Goal: Transaction & Acquisition: Book appointment/travel/reservation

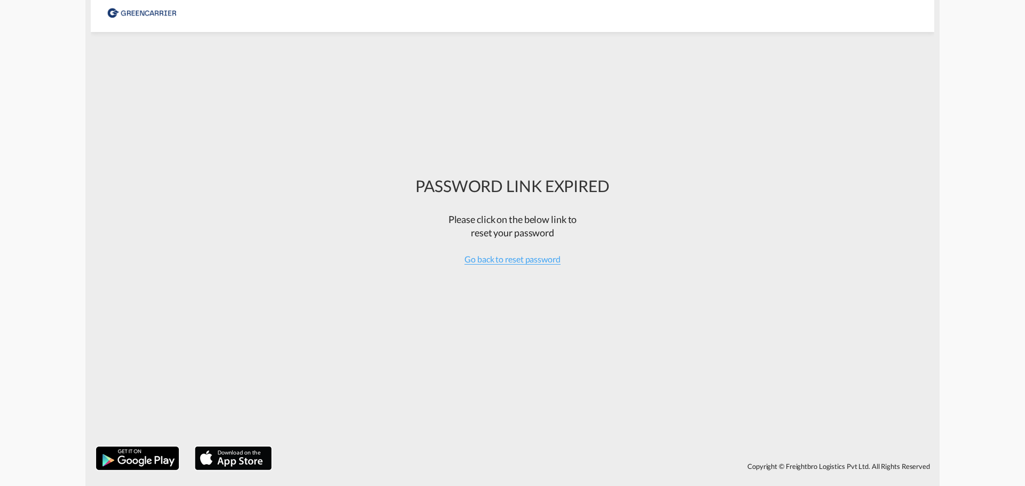
click at [131, 17] on div at bounding box center [143, 12] width 72 height 24
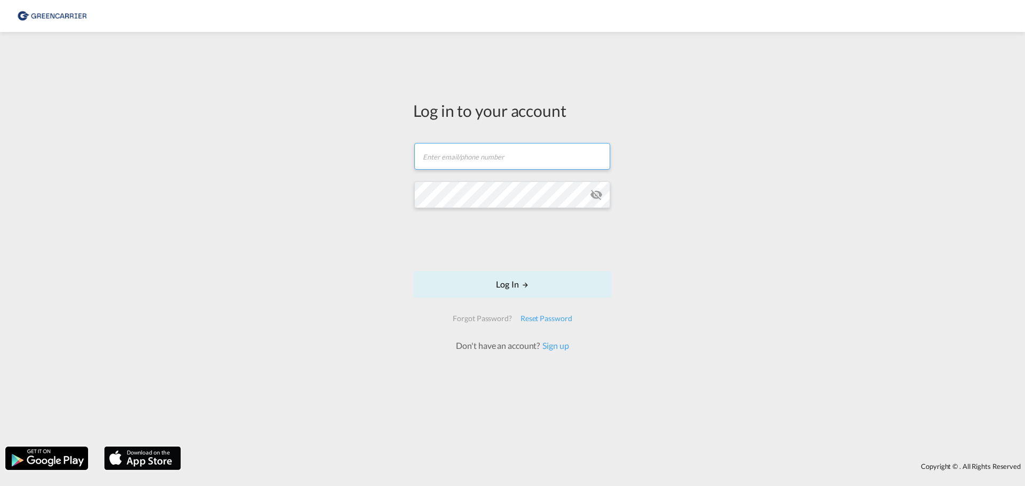
click at [487, 164] on input "text" at bounding box center [512, 156] width 196 height 27
drag, startPoint x: 938, startPoint y: 1, endPoint x: 673, endPoint y: 220, distance: 343.9
click at [673, 220] on div "Log in to your account [EMAIL_ADDRESS][DOMAIN_NAME] Log In Forgot Password? Res…" at bounding box center [512, 239] width 1025 height 404
click at [520, 289] on button "Log In" at bounding box center [512, 284] width 199 height 27
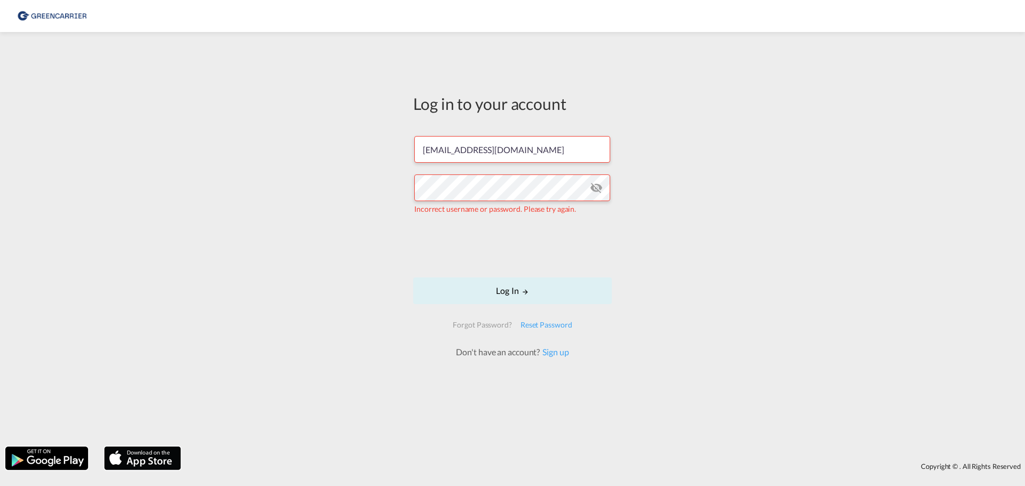
click at [598, 186] on md-icon "icon-eye-off" at bounding box center [596, 187] width 13 height 13
click at [777, 239] on div "Log in to your account [EMAIL_ADDRESS][DOMAIN_NAME] Incorrect username or passw…" at bounding box center [512, 239] width 1025 height 404
click at [517, 298] on button "Log In" at bounding box center [512, 291] width 199 height 27
click at [472, 150] on input "[EMAIL_ADDRESS][DOMAIN_NAME]" at bounding box center [512, 149] width 196 height 27
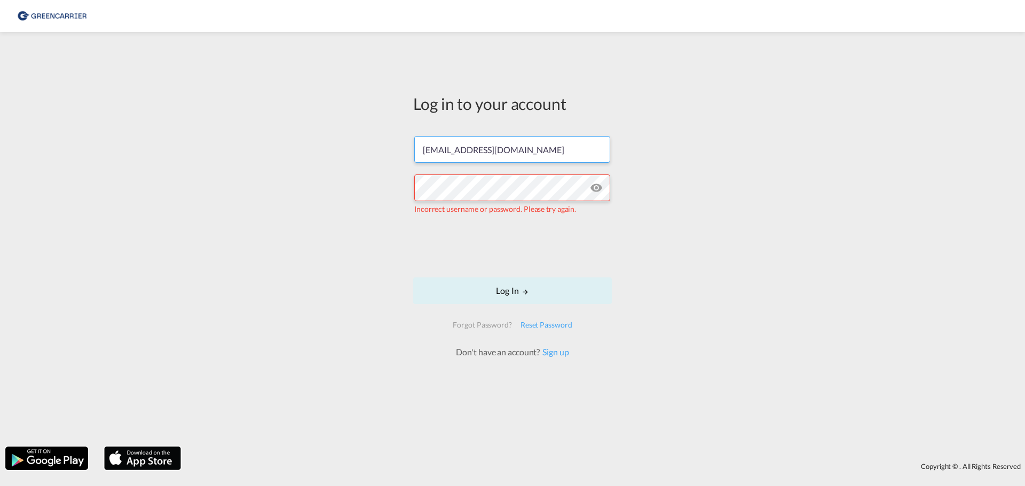
click at [459, 149] on input "[EMAIL_ADDRESS][DOMAIN_NAME]" at bounding box center [512, 149] width 196 height 27
drag, startPoint x: 456, startPoint y: 151, endPoint x: 366, endPoint y: 131, distance: 92.3
click at [331, 157] on div "Log in to your account [EMAIL_ADDRESS][DOMAIN_NAME] Incorrect username or passw…" at bounding box center [512, 239] width 1025 height 404
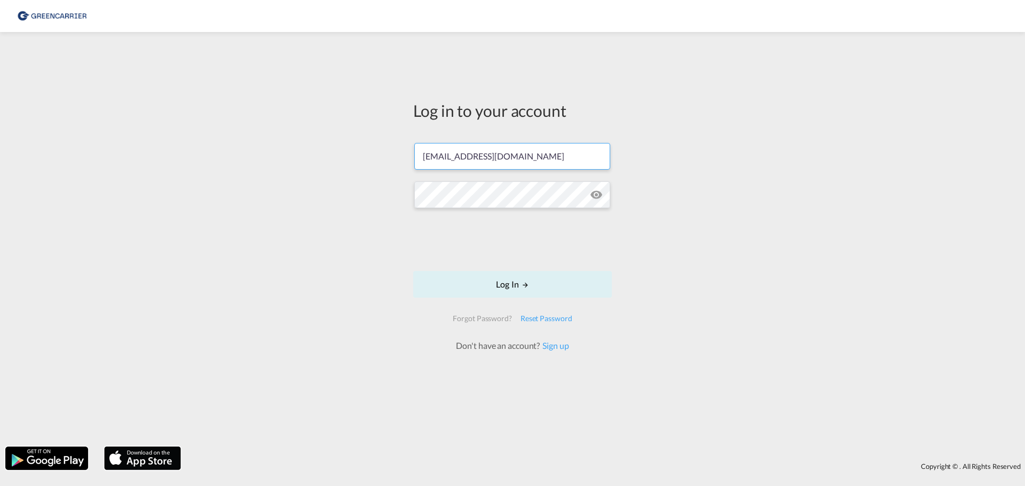
type input "[EMAIL_ADDRESS][DOMAIN_NAME]"
click at [516, 296] on button "Log In" at bounding box center [512, 284] width 199 height 27
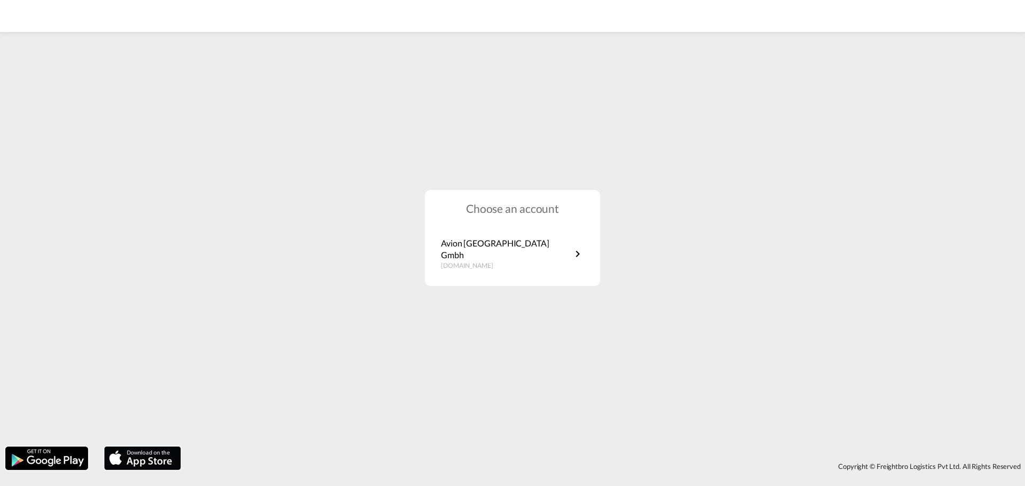
click at [702, 320] on div "Choose an account Avion [GEOGRAPHIC_DATA] Gmbh [DOMAIN_NAME]" at bounding box center [512, 238] width 1025 height 407
click at [491, 252] on p "Avion [GEOGRAPHIC_DATA] Gmbh" at bounding box center [506, 250] width 130 height 24
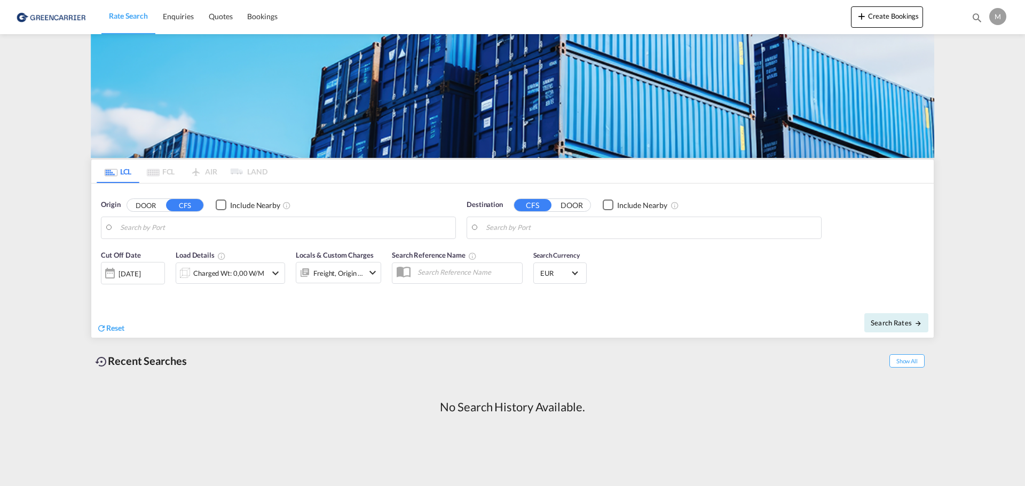
click at [302, 375] on div "Recent Searches Show All No Search History Available." at bounding box center [512, 391] width 843 height 94
click at [147, 204] on button "DOOR" at bounding box center [145, 205] width 37 height 12
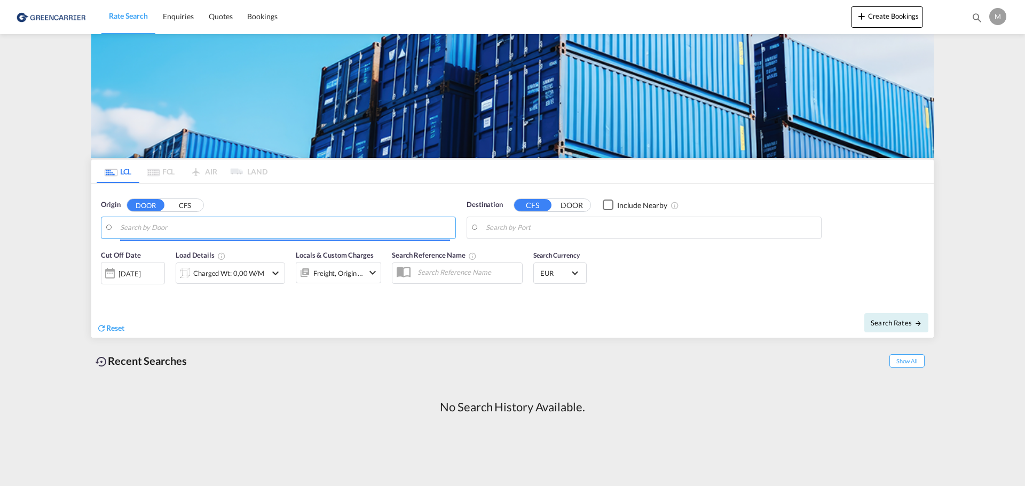
click at [137, 225] on input "Search by Door" at bounding box center [285, 228] width 330 height 16
click at [37, 246] on md-content "Rate Search Enquiries Quotes Bookings Create Bookings Bookings Quotes Enquiries…" at bounding box center [512, 243] width 1025 height 486
click at [152, 231] on input "Search by Door" at bounding box center [285, 228] width 330 height 16
click at [164, 232] on input "Search by Door" at bounding box center [285, 228] width 330 height 16
paste input "86368 Gersthofen"
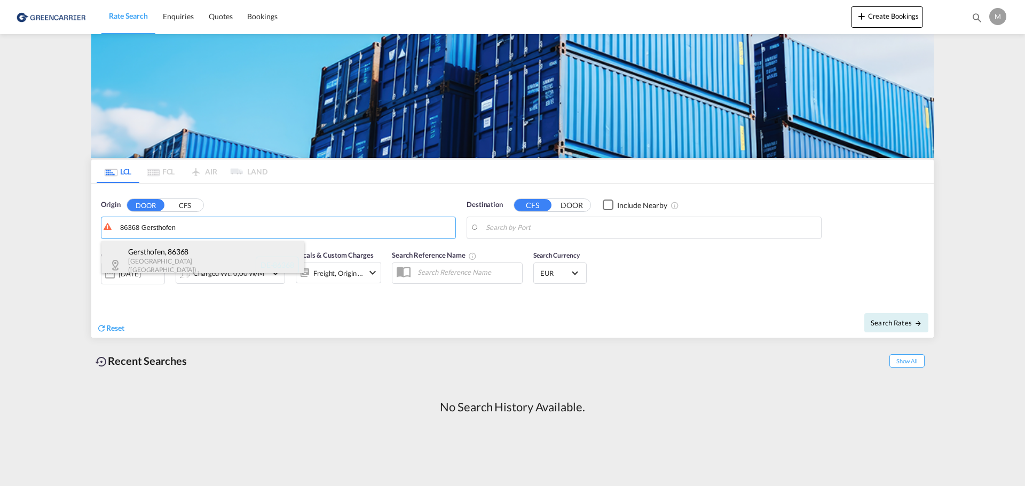
click at [172, 262] on div "Gersthofen , 86368 Bayern (Bavaria) , Germany DE-86368" at bounding box center [202, 265] width 203 height 48
type input "DE-86368, Gersthofen, Bayern (Bavaria)"
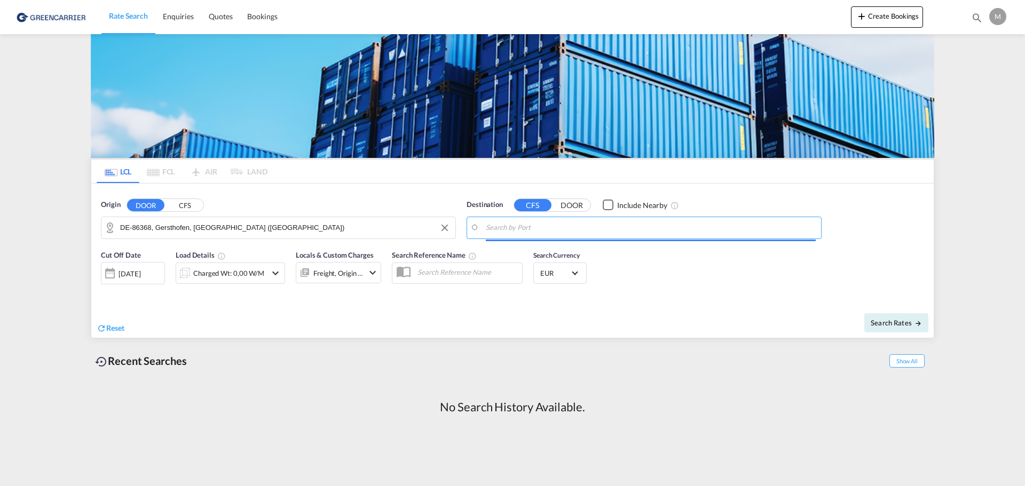
click at [527, 231] on input "Search by Port" at bounding box center [651, 228] width 330 height 16
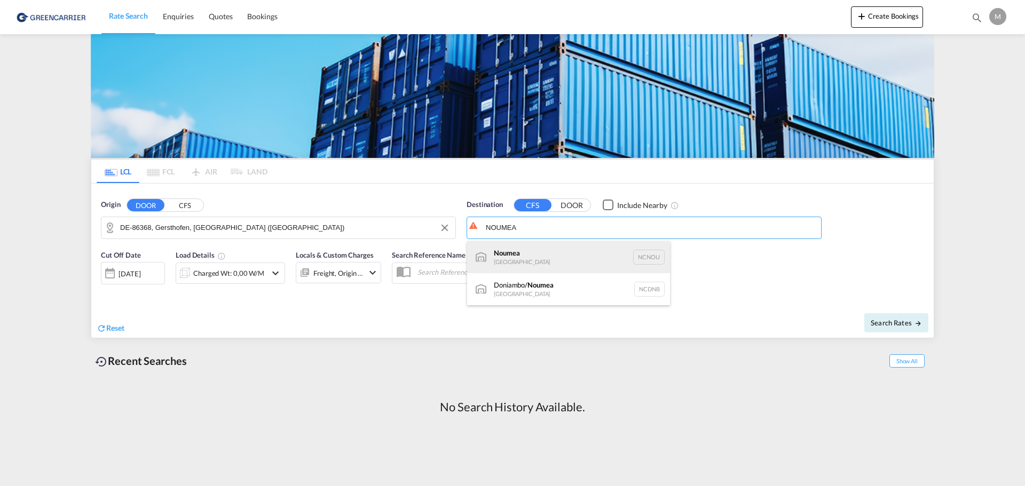
click at [550, 254] on div "Noumea New Caledonia NCNOU" at bounding box center [568, 257] width 203 height 32
type input "Noumea, NCNOU"
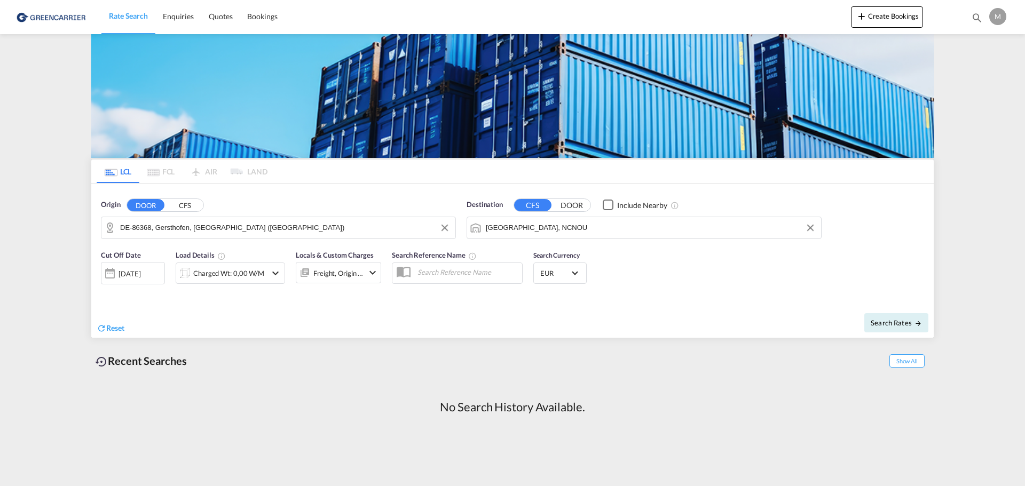
click at [707, 291] on div "Cut Off Date 28 Aug 2025 28/08/2025 Load Details Charged Wt: 0,00 W/M Locals & …" at bounding box center [512, 273] width 842 height 58
click at [141, 280] on div "28 Aug 2025" at bounding box center [133, 273] width 64 height 22
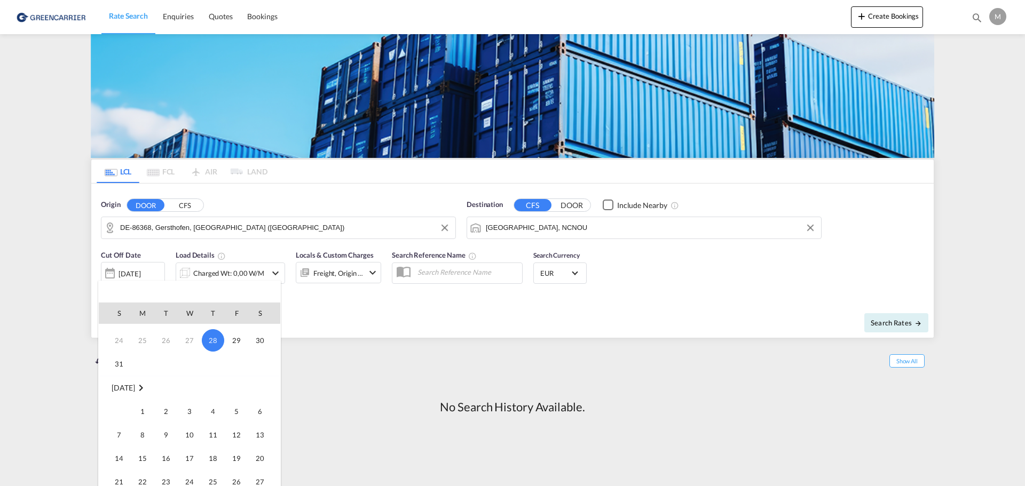
scroll to position [107, 0]
click at [195, 393] on span "3" at bounding box center [189, 394] width 21 height 21
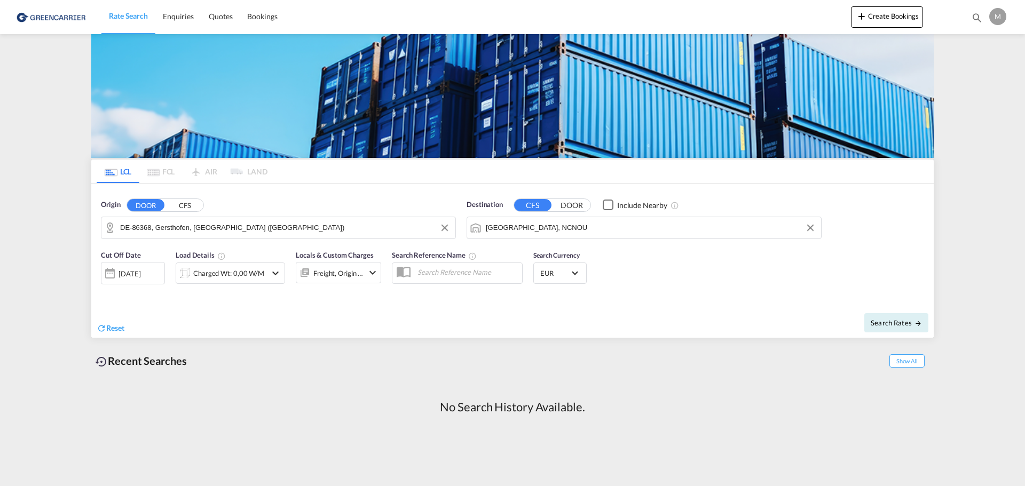
click at [295, 323] on div "Reset" at bounding box center [306, 319] width 418 height 29
click at [233, 276] on div "Charged Wt: 0,00 W/M" at bounding box center [228, 273] width 71 height 15
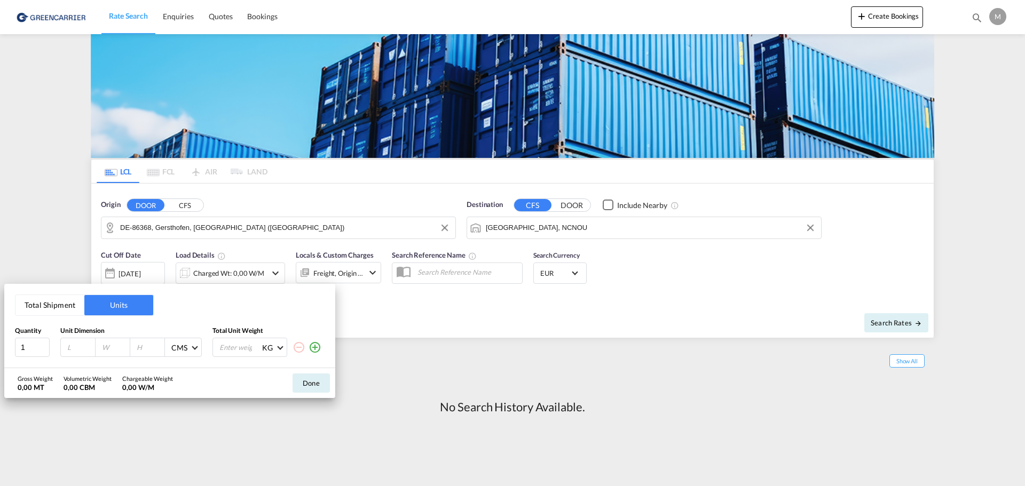
click at [233, 276] on div "Total Shipment Units Quantity Unit Dimension Total Unit Weight 1 CMS CMS Inches…" at bounding box center [512, 243] width 1025 height 486
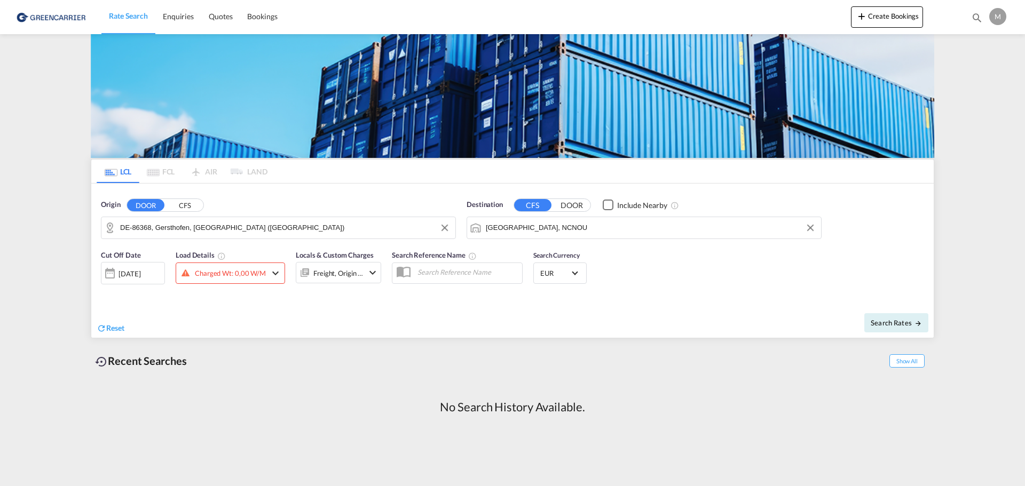
click at [406, 307] on div "Reset" at bounding box center [306, 319] width 418 height 29
click at [222, 271] on div "Charged Wt: 0,00 W/M" at bounding box center [230, 273] width 71 height 15
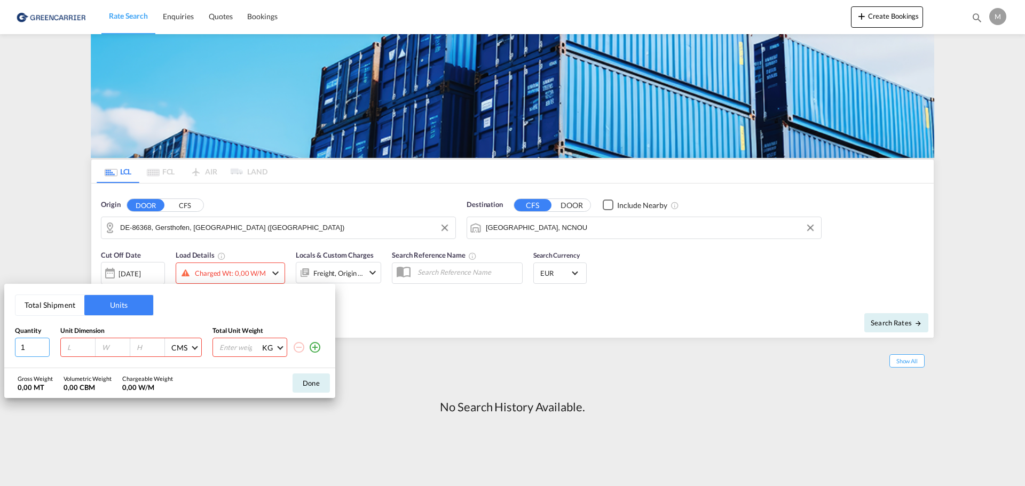
drag, startPoint x: 26, startPoint y: 346, endPoint x: 12, endPoint y: 349, distance: 14.1
click at [12, 349] on div "Total Shipment Units Quantity Unit Dimension Total Unit Weight 1 CMS CMS Inches…" at bounding box center [169, 326] width 331 height 84
click at [220, 370] on div "Gross Weight 0,00 MT Volumetric Weight 0,00 CBM Chargeable Weight 0,00 W/M Done" at bounding box center [169, 383] width 331 height 30
click at [81, 350] on input "number" at bounding box center [80, 348] width 29 height 10
type input "67"
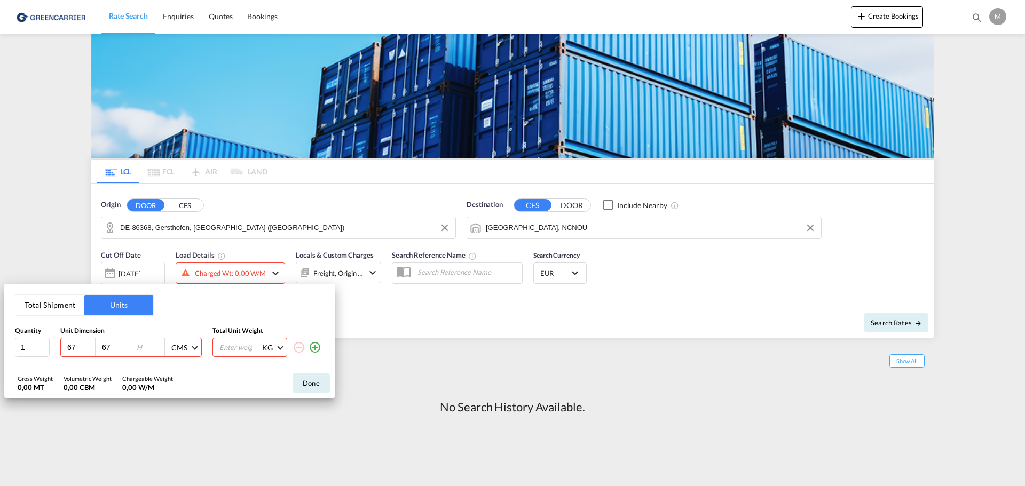
type input "67"
type input "62"
click at [232, 340] on input "number" at bounding box center [239, 347] width 43 height 18
type input "263"
click at [312, 345] on md-icon "icon-plus-circle-outline" at bounding box center [315, 347] width 13 height 13
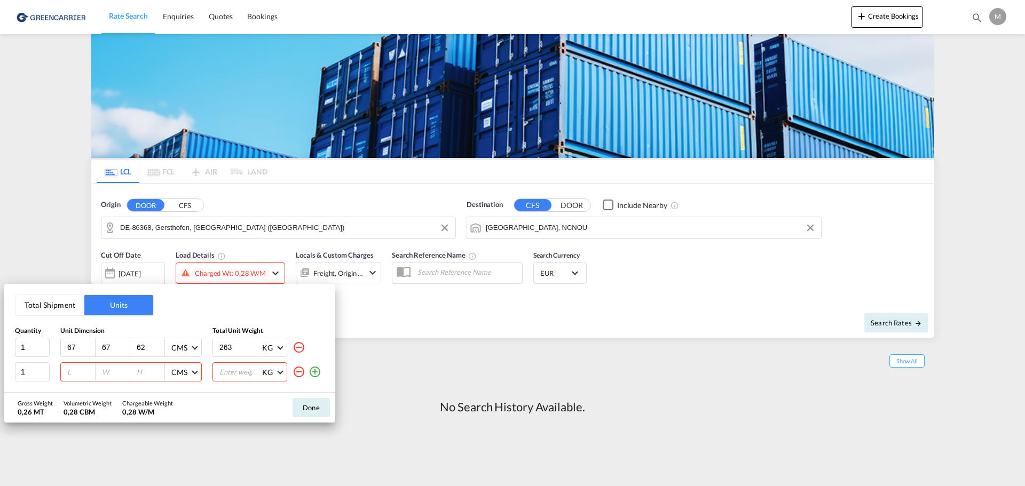
drag, startPoint x: 76, startPoint y: 368, endPoint x: 65, endPoint y: 367, distance: 11.3
click at [65, 367] on div at bounding box center [78, 372] width 35 height 18
type input "120"
type input "80"
type input "90"
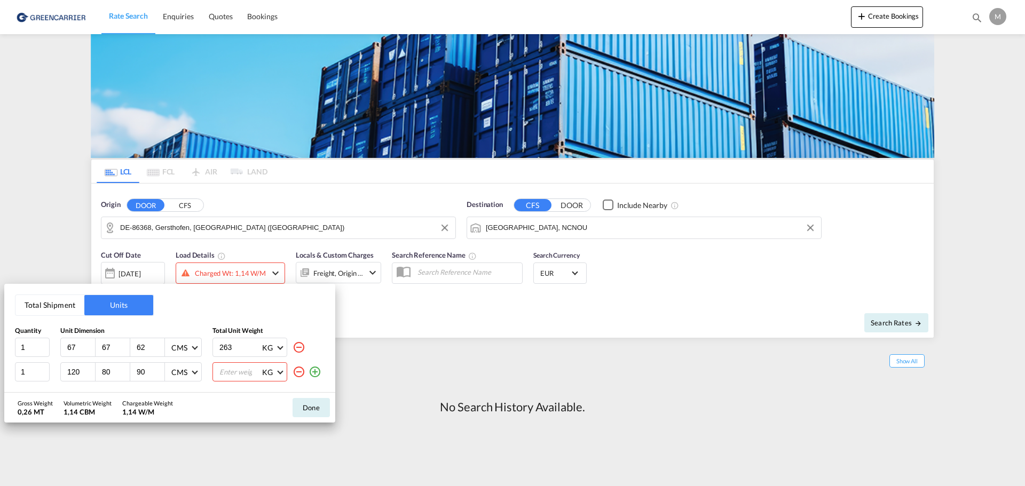
click at [226, 369] on input "number" at bounding box center [239, 372] width 43 height 18
type input "147"
click at [316, 369] on md-icon "icon-plus-circle-outline" at bounding box center [315, 372] width 13 height 13
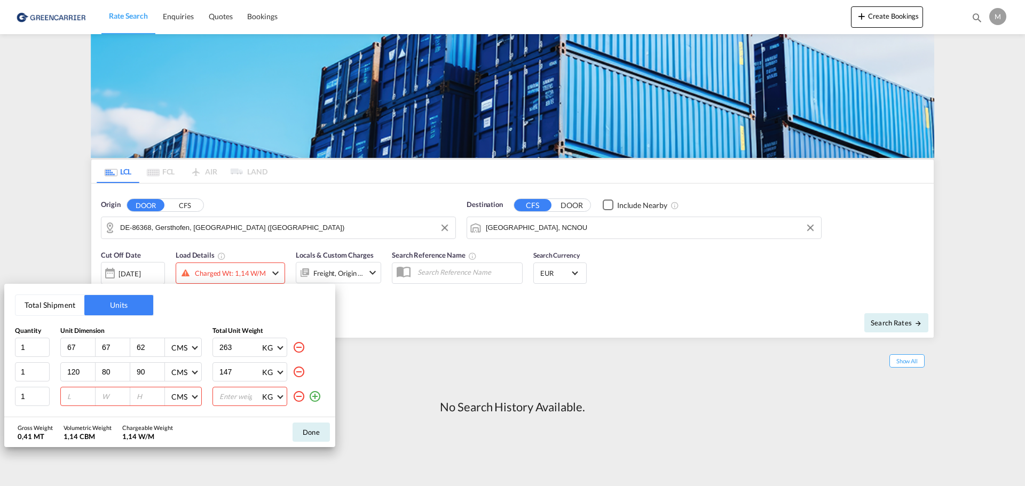
click at [76, 396] on input "number" at bounding box center [80, 397] width 29 height 10
click at [84, 390] on div "120" at bounding box center [78, 397] width 35 height 18
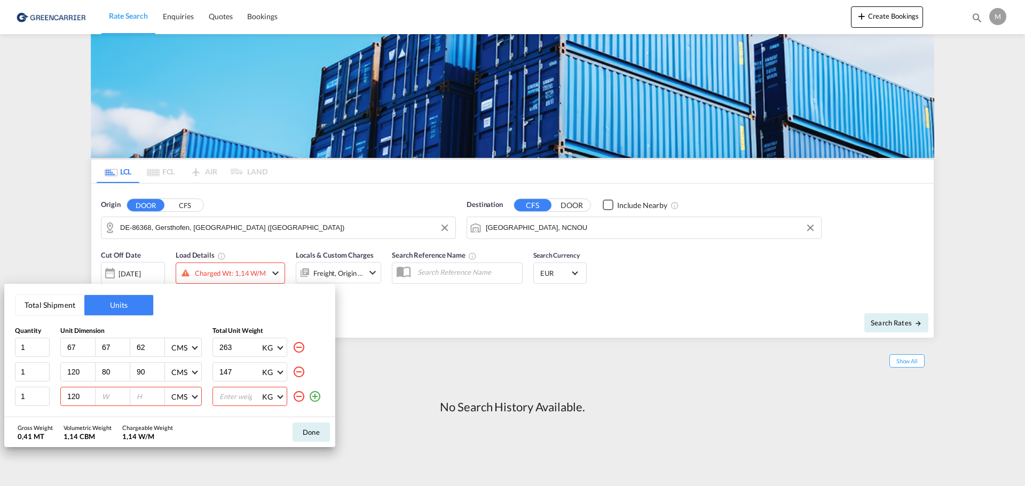
click at [78, 389] on div "120" at bounding box center [78, 397] width 35 height 18
click at [76, 392] on input "120" at bounding box center [80, 397] width 29 height 10
type input "67"
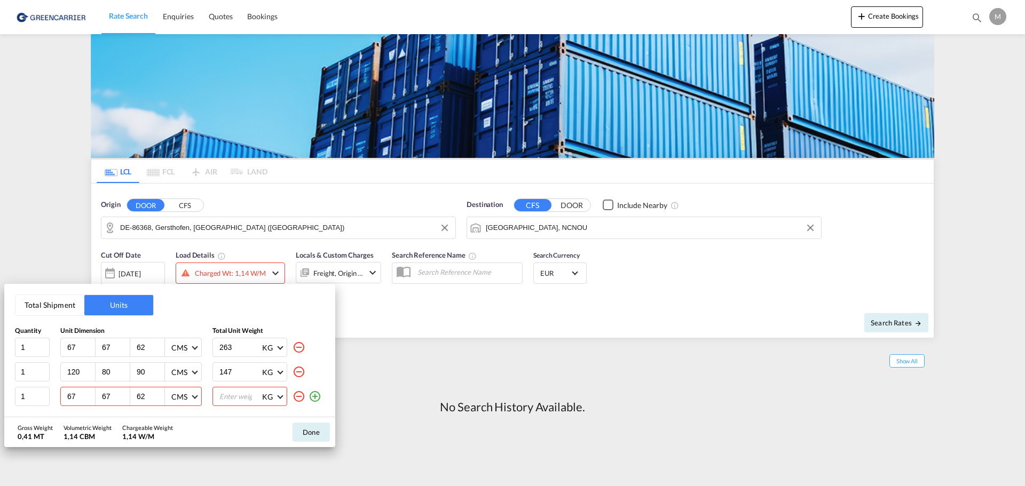
type input "62"
click at [233, 399] on input "number" at bounding box center [239, 397] width 43 height 18
type input "44"
click at [262, 423] on div "Gross Weight 0,45 MT Volumetric Weight 1,42 CBM Chargeable Weight 1,42 W/M Done" at bounding box center [169, 432] width 331 height 30
click at [279, 430] on div "Gross Weight 0,45 MT Volumetric Weight 1,42 CBM Chargeable Weight 1,42 W/M Done" at bounding box center [169, 432] width 331 height 30
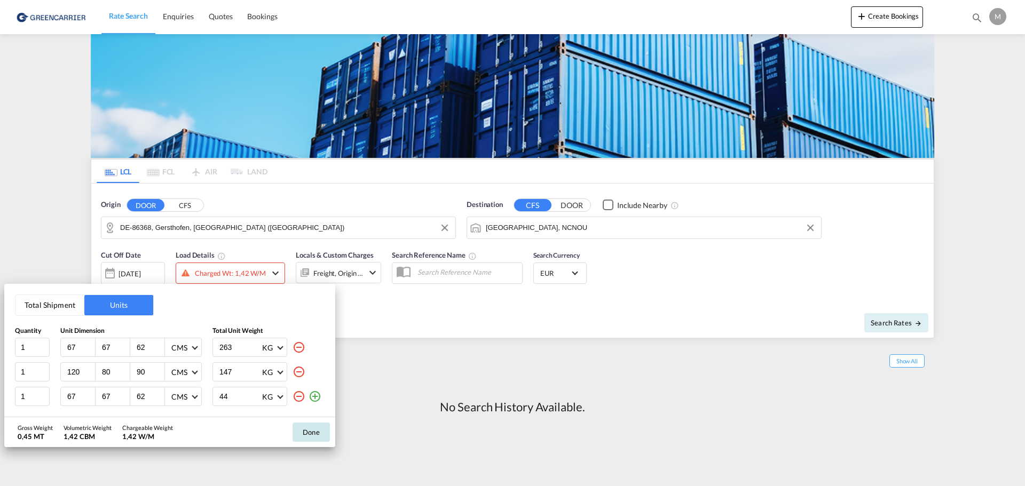
click at [324, 434] on button "Done" at bounding box center [311, 432] width 37 height 19
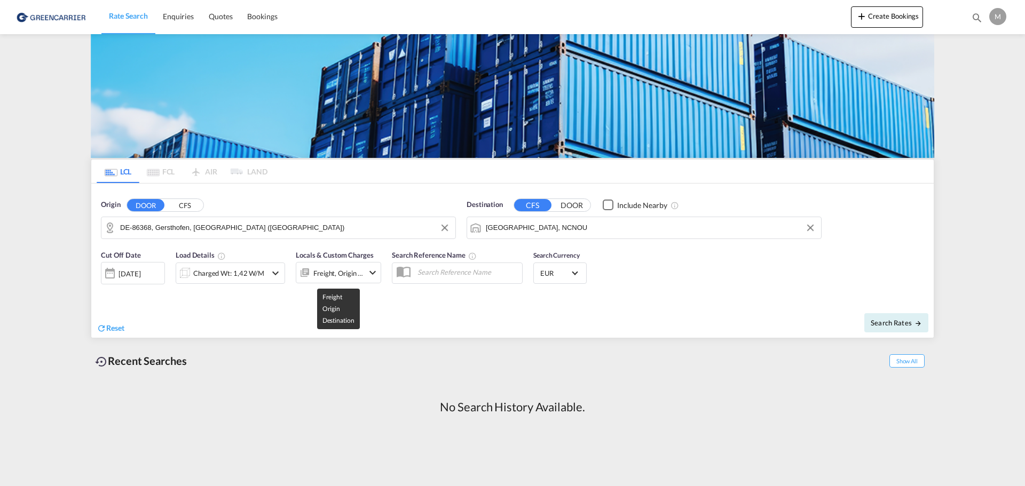
click at [331, 276] on div "Freight, Origin +1" at bounding box center [338, 273] width 50 height 15
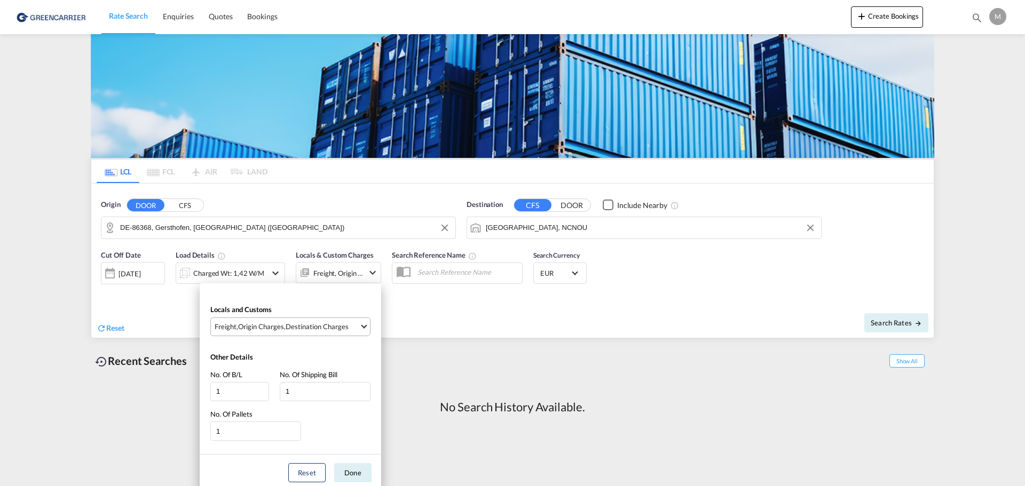
click at [339, 329] on div "Destination Charges" at bounding box center [317, 327] width 63 height 10
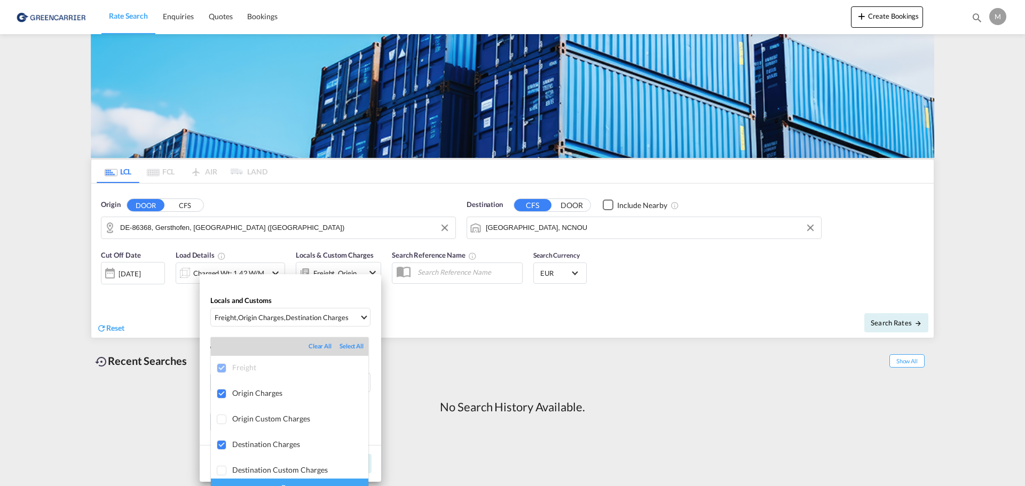
scroll to position [5, 0]
click at [221, 440] on div at bounding box center [222, 440] width 11 height 11
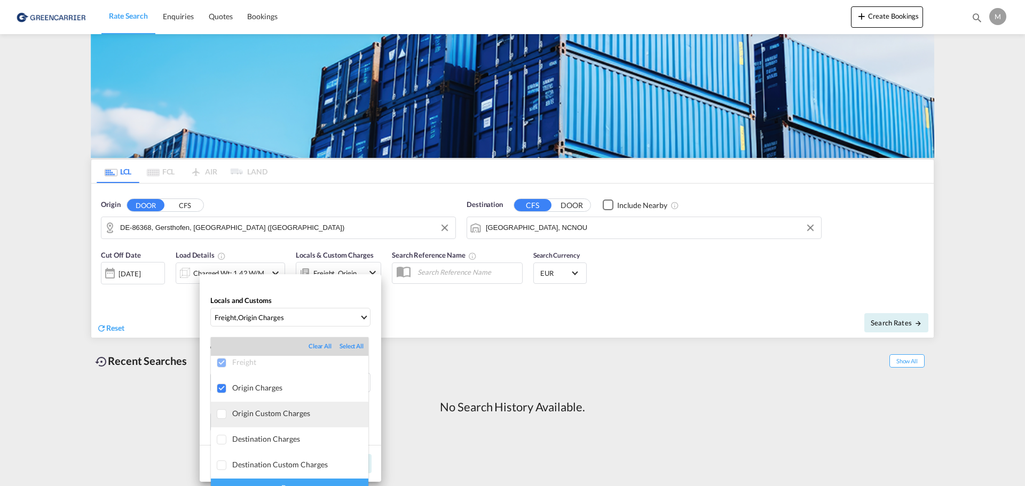
click at [225, 411] on div at bounding box center [222, 414] width 11 height 11
click at [334, 481] on div "Done" at bounding box center [289, 488] width 157 height 19
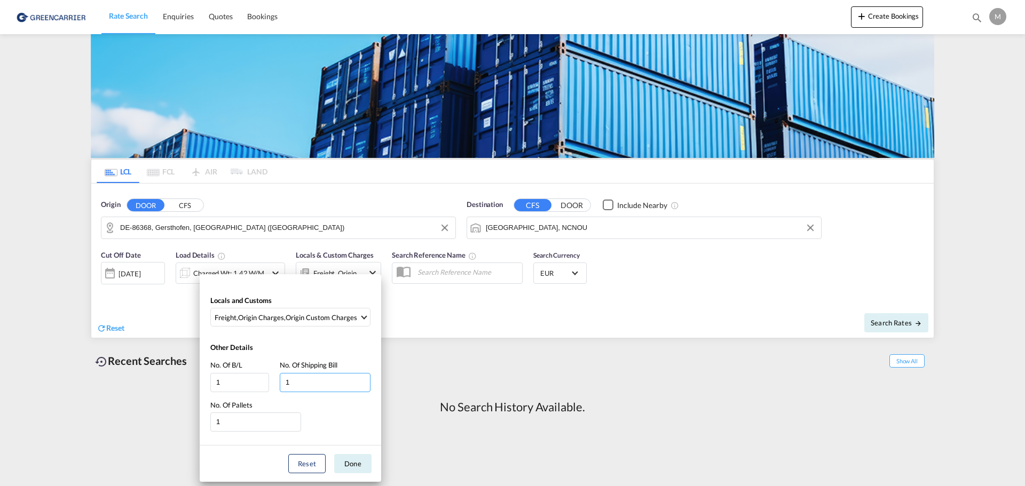
click at [314, 381] on input "1" at bounding box center [325, 382] width 91 height 19
click at [321, 412] on div "No. Of Pallets 1" at bounding box center [290, 415] width 160 height 31
click at [331, 415] on div "No. Of Pallets 1" at bounding box center [290, 415] width 160 height 31
click at [345, 456] on button "Done" at bounding box center [352, 463] width 37 height 19
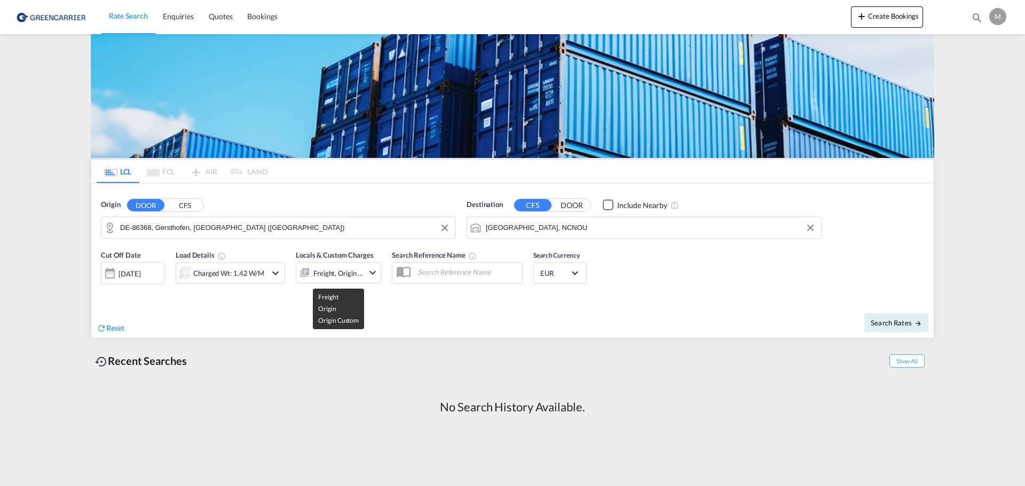
click at [327, 274] on div "Freight, Origin +1" at bounding box center [338, 273] width 50 height 15
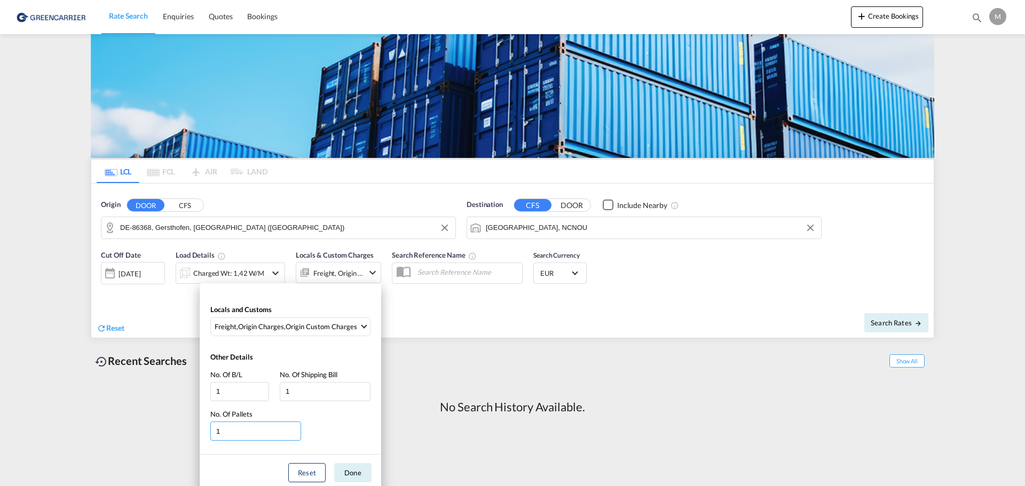
drag, startPoint x: 257, startPoint y: 433, endPoint x: 178, endPoint y: 428, distance: 79.7
click at [178, 428] on div "Locals and Customs Freight , Origin Charges , Origin Custom Charges Clear All S…" at bounding box center [512, 243] width 1025 height 486
type input "3"
click at [317, 424] on div "No. Of Pallets 3" at bounding box center [290, 424] width 160 height 31
click at [341, 468] on button "Done" at bounding box center [352, 472] width 37 height 19
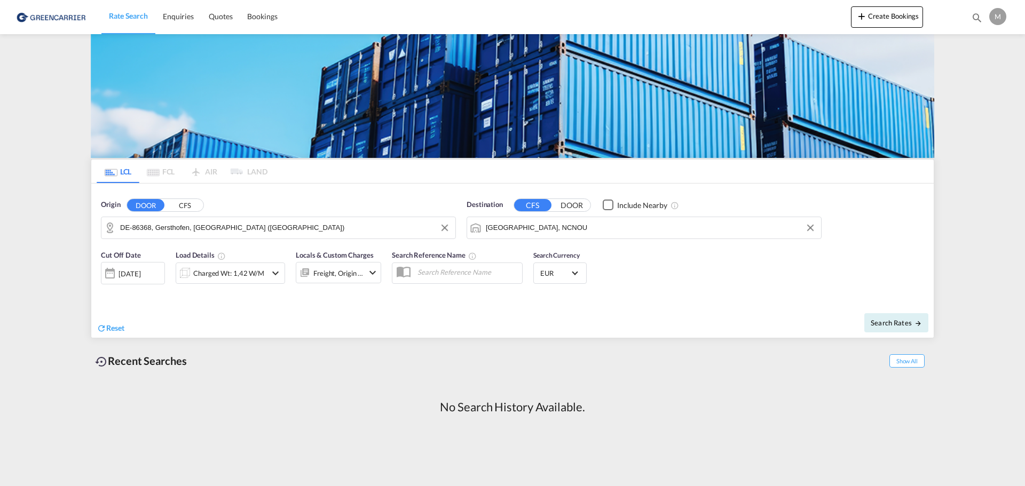
click at [432, 273] on input "text" at bounding box center [467, 272] width 110 height 16
click at [432, 305] on div "Reset" at bounding box center [306, 319] width 418 height 29
click at [899, 320] on span "Search Rates" at bounding box center [896, 323] width 51 height 9
type input "86368 to NCNOU / 3 Sep 2025"
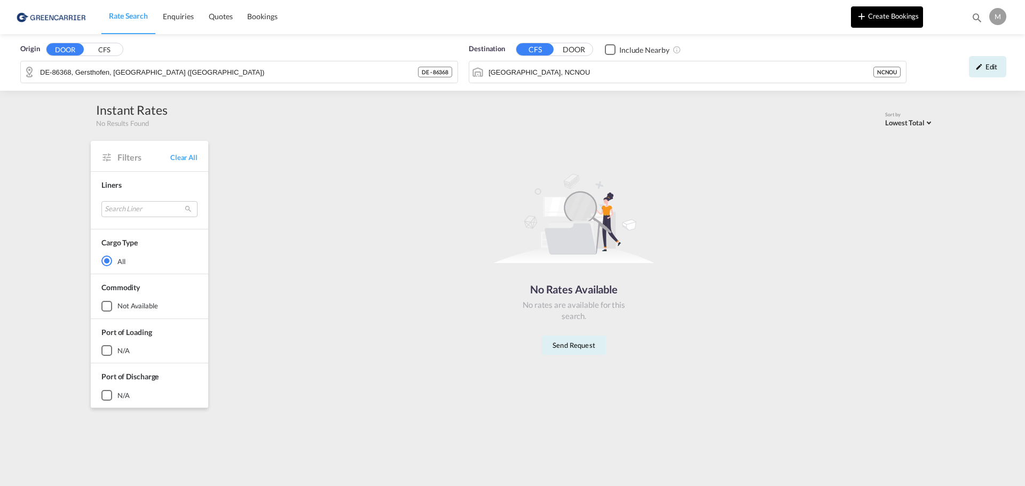
click at [878, 17] on button "Create Bookings" at bounding box center [887, 16] width 72 height 21
